Goal: Task Accomplishment & Management: Complete application form

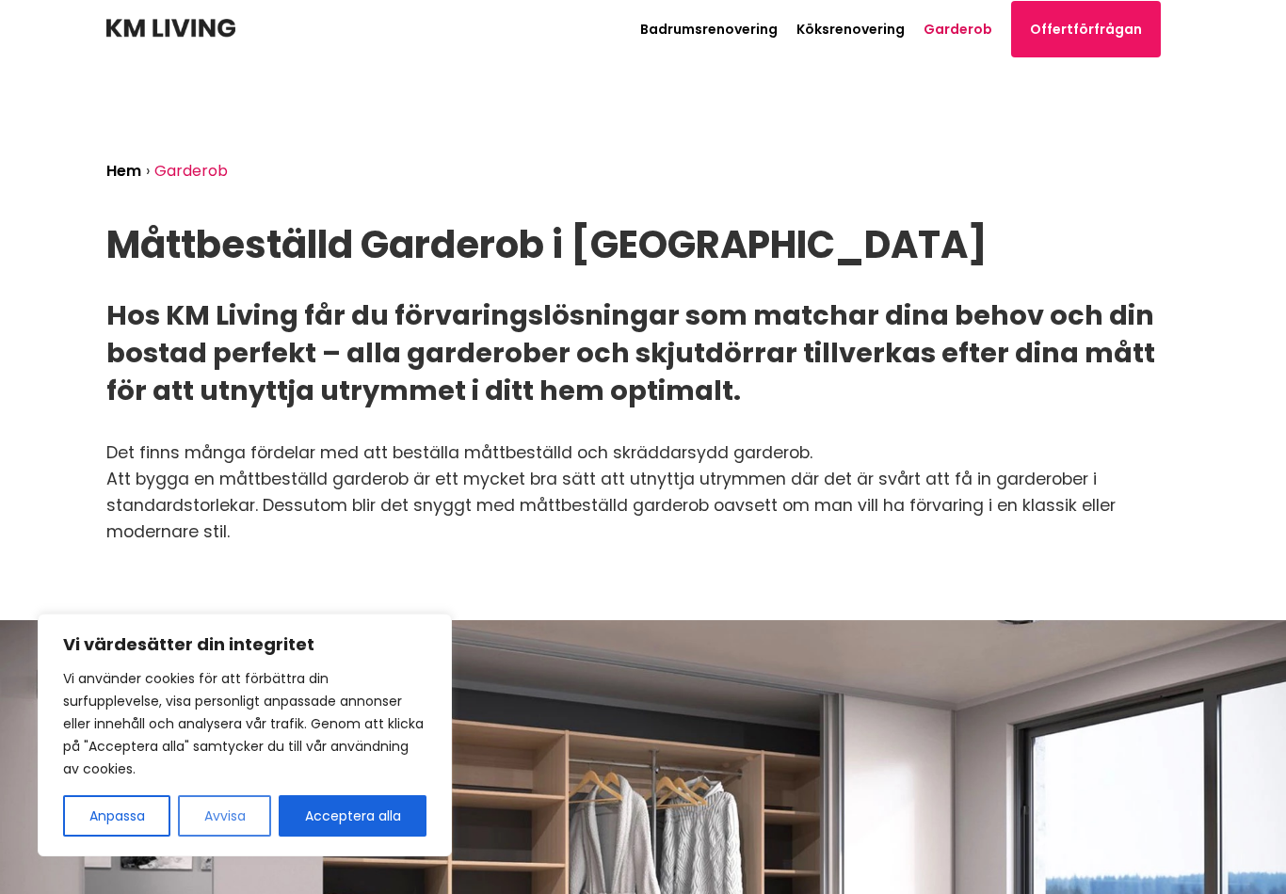
click at [240, 815] on button "Avvisa" at bounding box center [224, 815] width 93 height 41
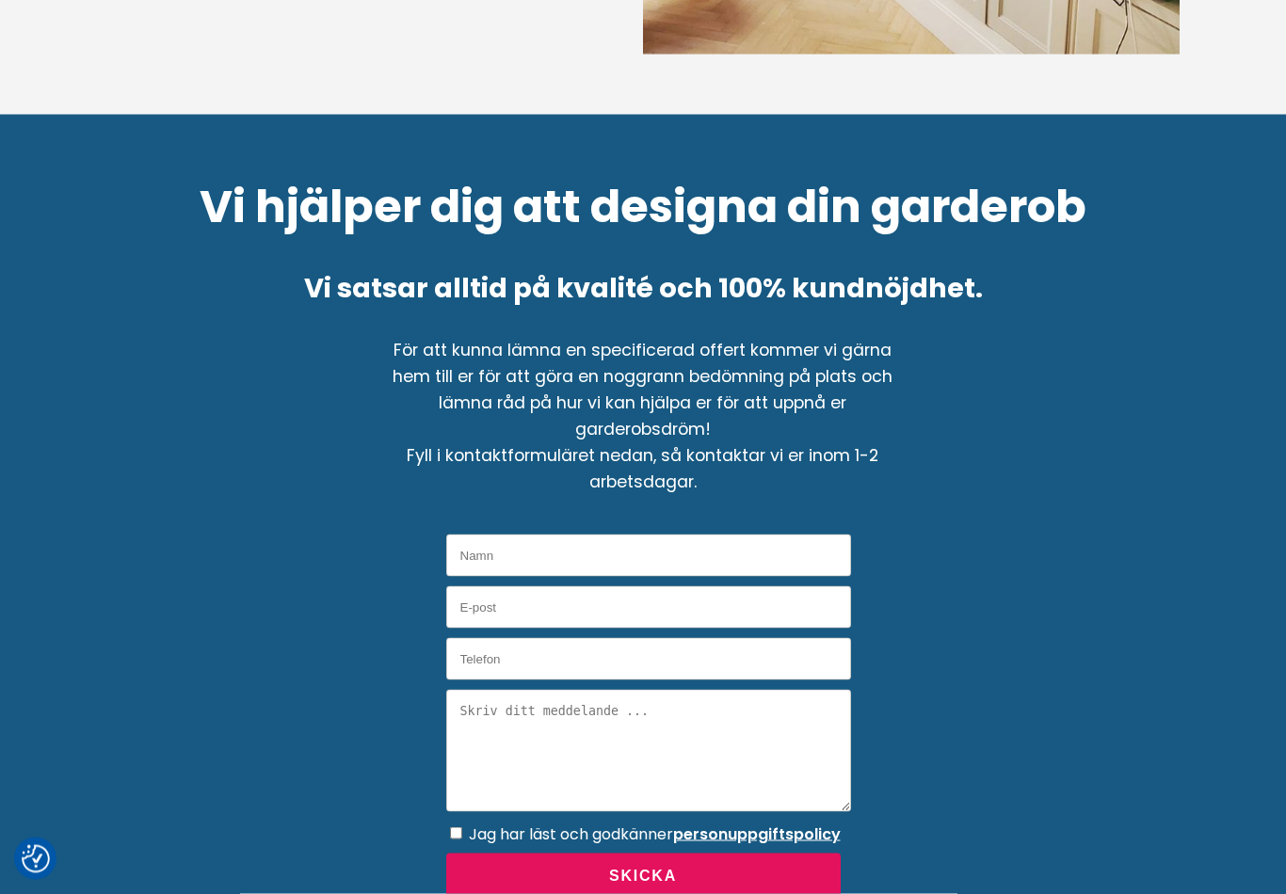
scroll to position [2702, 0]
click at [633, 555] on input "Namn" at bounding box center [648, 555] width 405 height 42
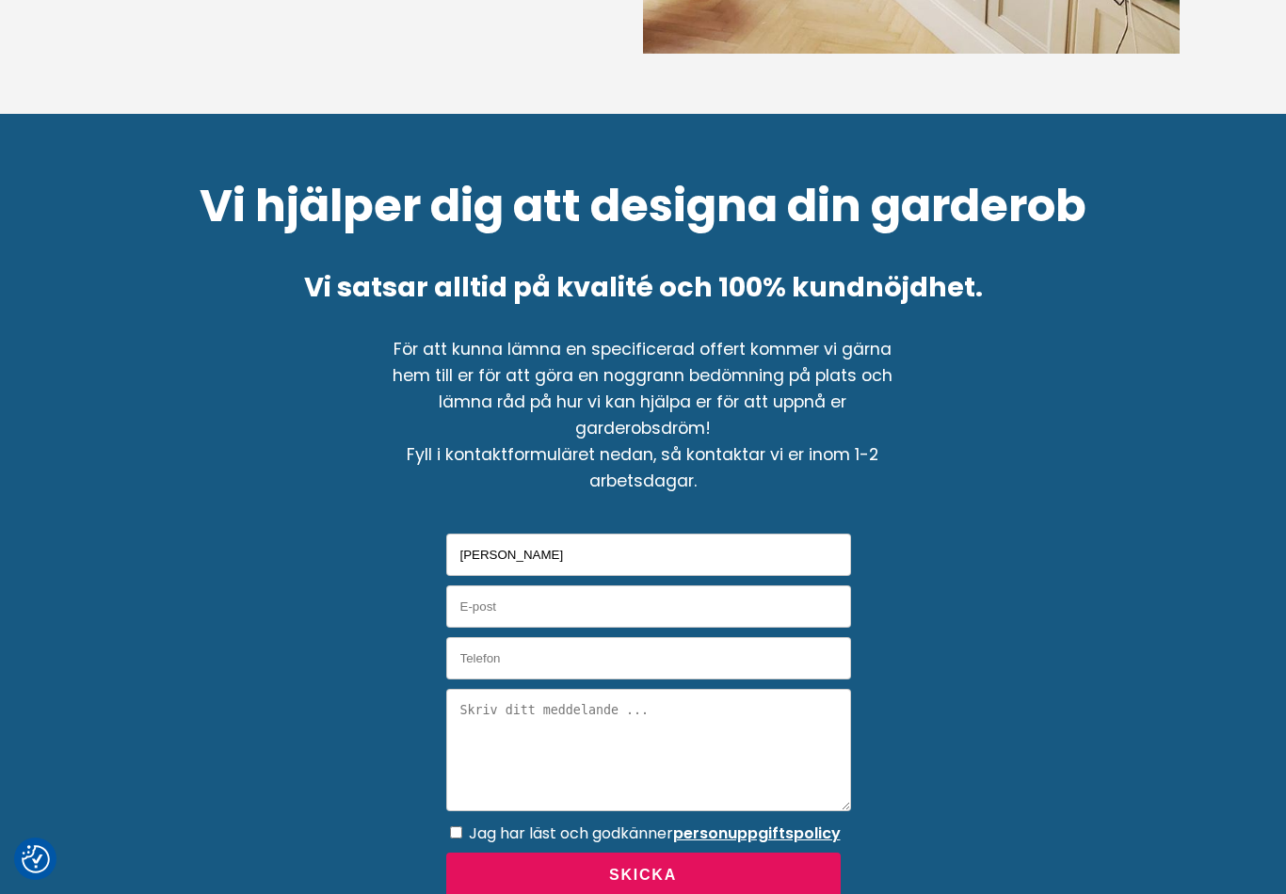
type input "[PERSON_NAME]"
click at [578, 591] on input "E-post" at bounding box center [648, 606] width 405 height 42
type input "[EMAIL_ADDRESS][DOMAIN_NAME]"
click at [577, 655] on input "Telefon" at bounding box center [648, 658] width 405 height 42
type input "0737887442"
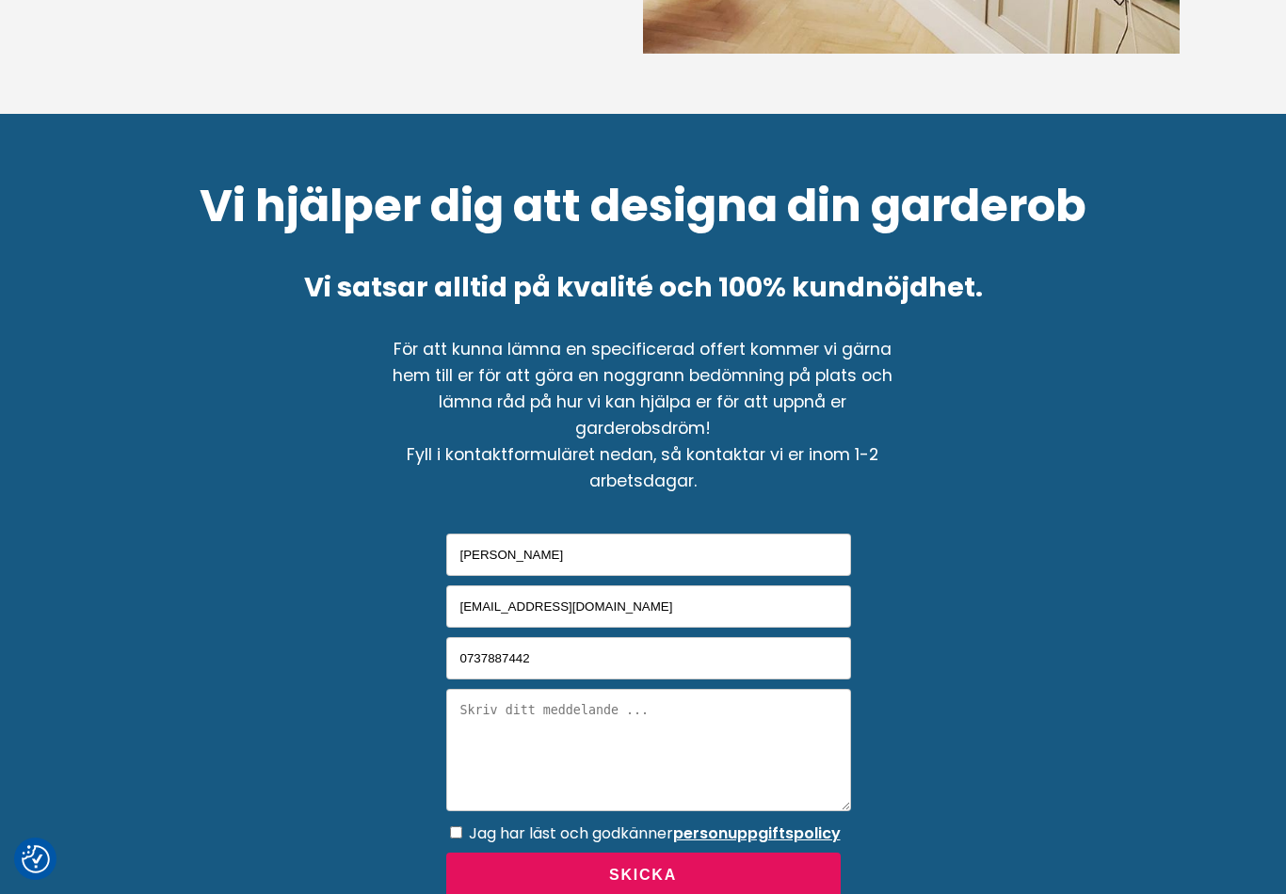
click at [553, 725] on textarea "Meddelande" at bounding box center [648, 750] width 405 height 122
click at [507, 712] on textarea "Meddelande" at bounding box center [648, 750] width 405 height 122
click at [511, 713] on textarea "Meddelande" at bounding box center [648, 750] width 405 height 122
paste textarea "Jag skulle vilja beställa en garderob med två delar som är 60 cm breda (dvs 120…"
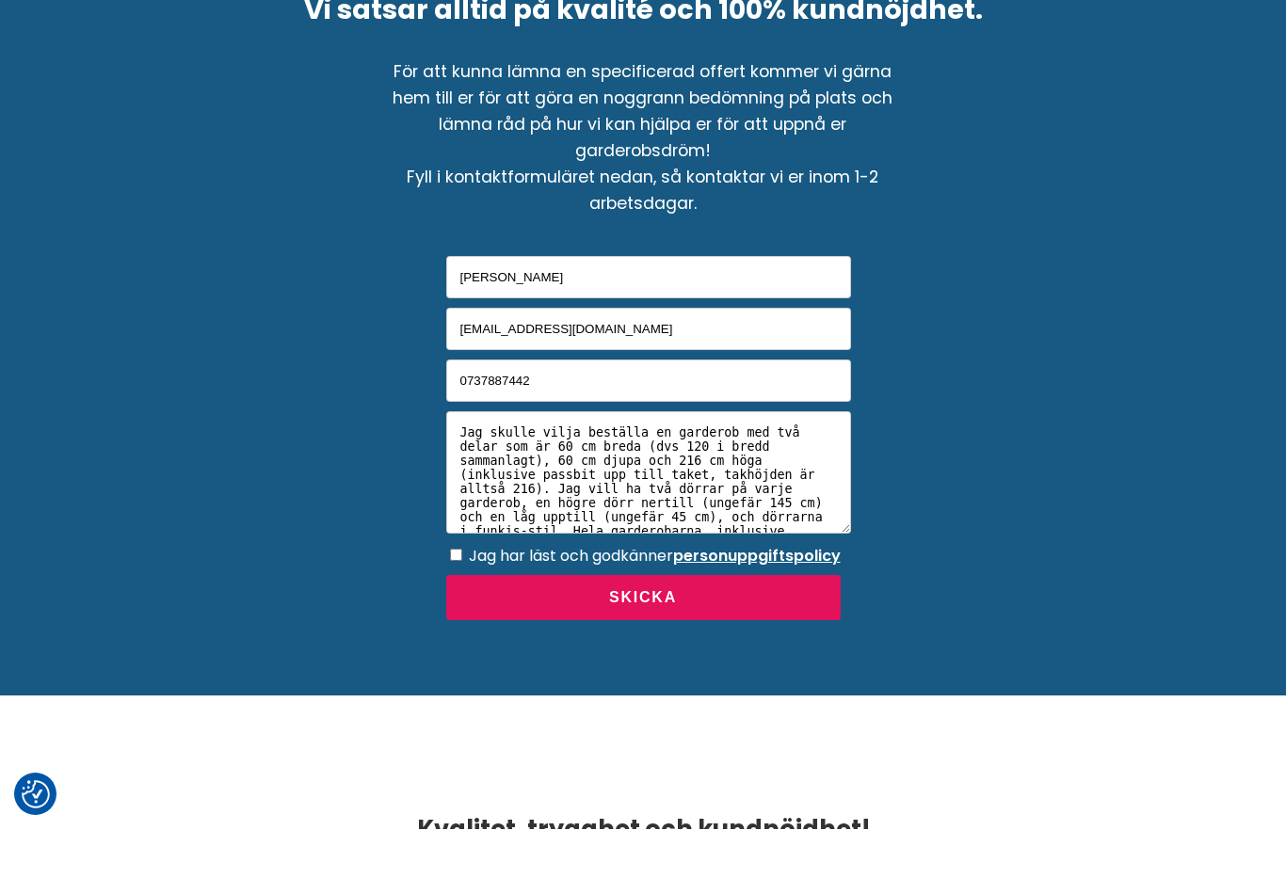
scroll to position [2915, 0]
type textarea "Jag skulle vilja beställa en garderob med två delar som är 60 cm breda (dvs 120…"
click at [462, 614] on input "Jag har läst och godkänner personuppgiftspolicy" at bounding box center [456, 620] width 12 height 12
checkbox input "true"
click at [630, 640] on button "Skicka" at bounding box center [643, 663] width 394 height 46
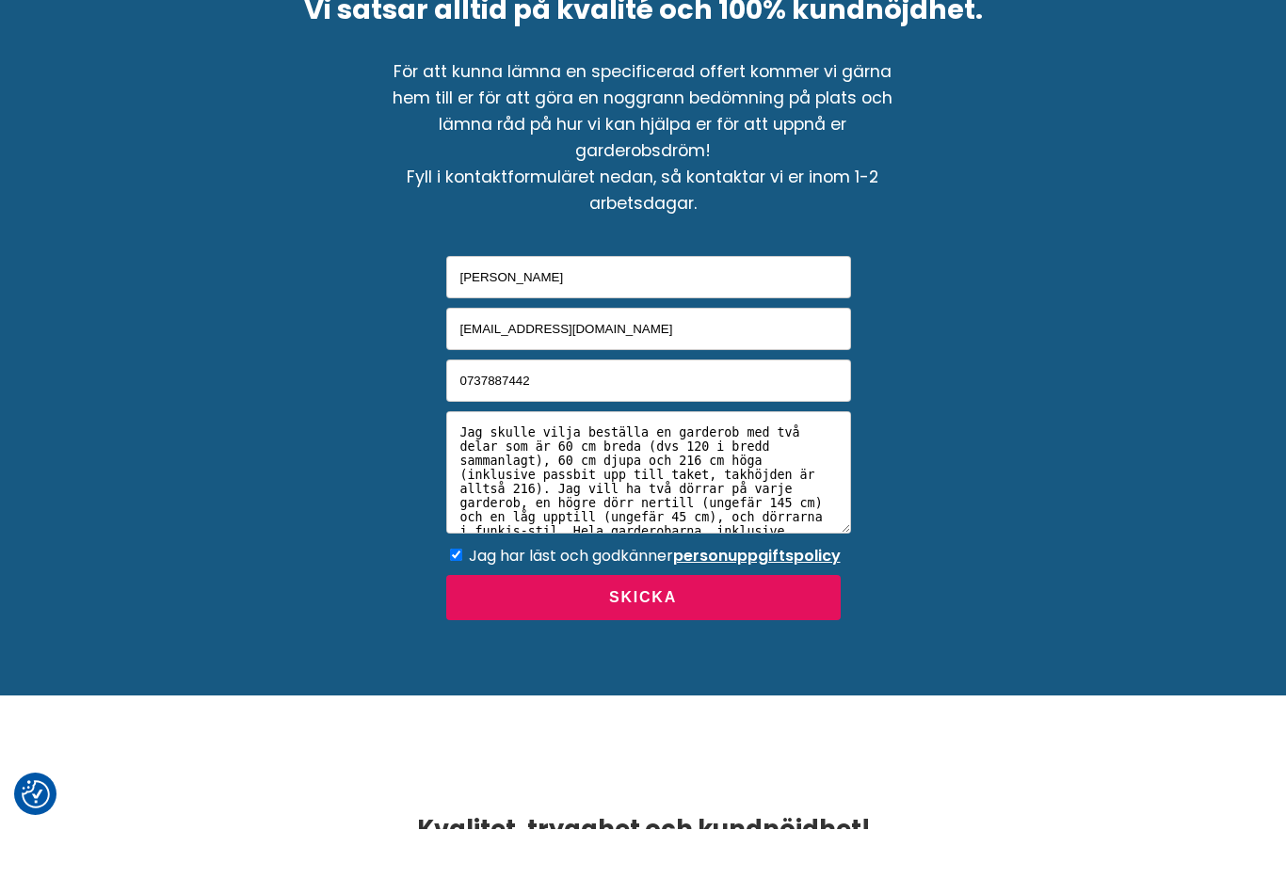
scroll to position [2981, 0]
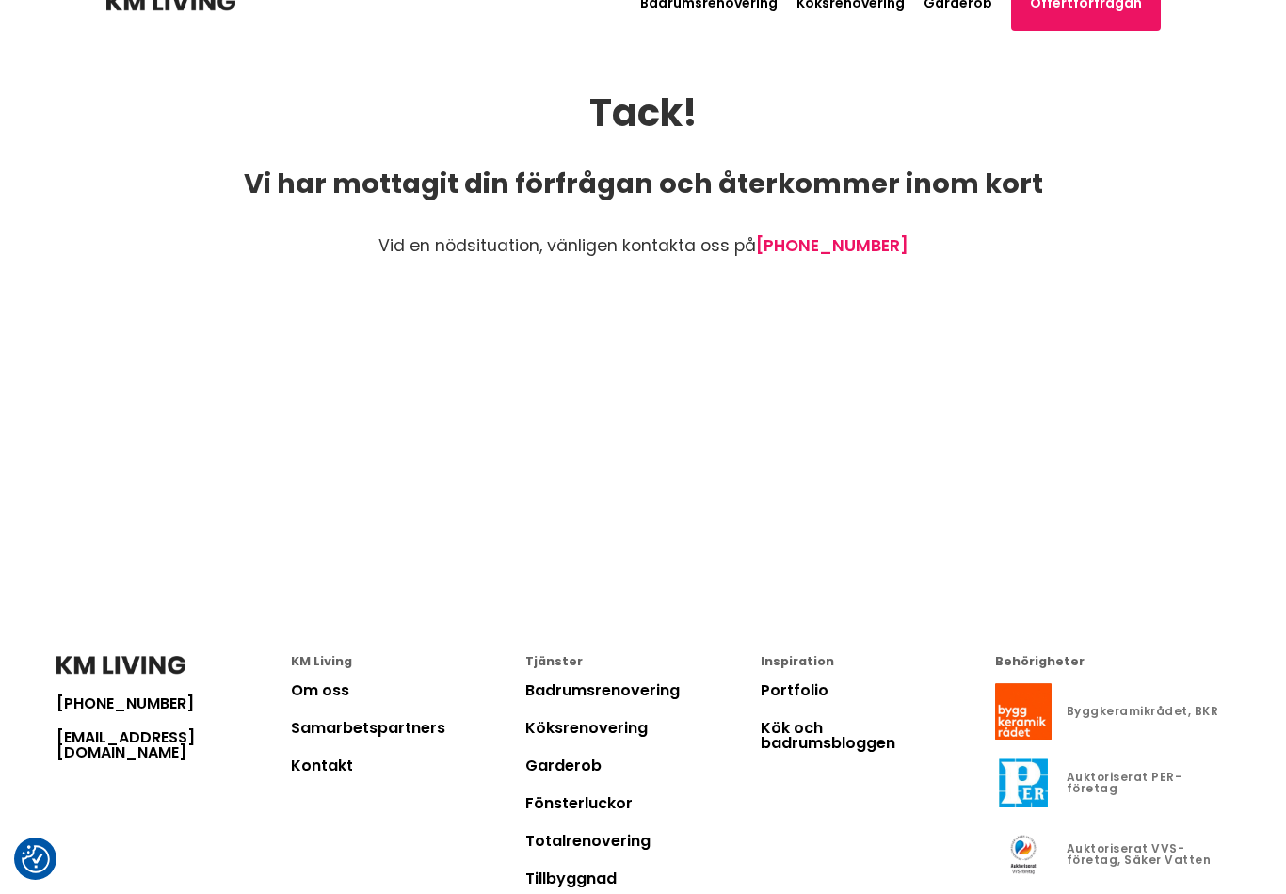
scroll to position [29, 0]
